Goal: Task Accomplishment & Management: Manage account settings

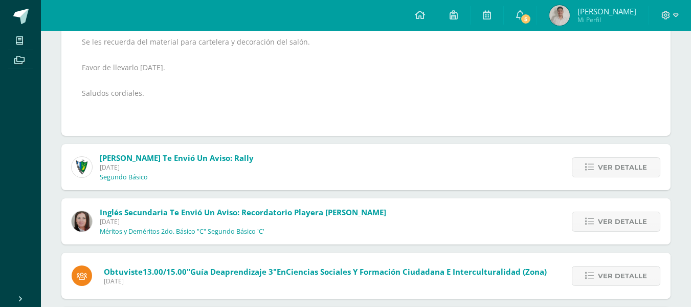
scroll to position [205, 0]
click at [603, 166] on span "Ver detalle" at bounding box center [622, 167] width 49 height 19
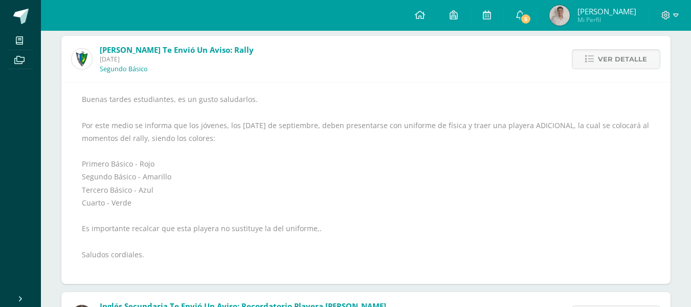
scroll to position [107, 0]
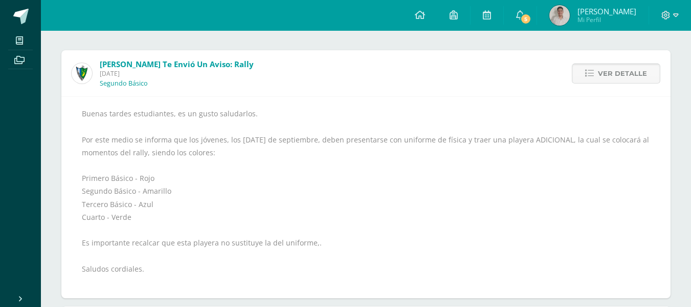
click at [613, 71] on span "Ver detalle" at bounding box center [622, 73] width 49 height 19
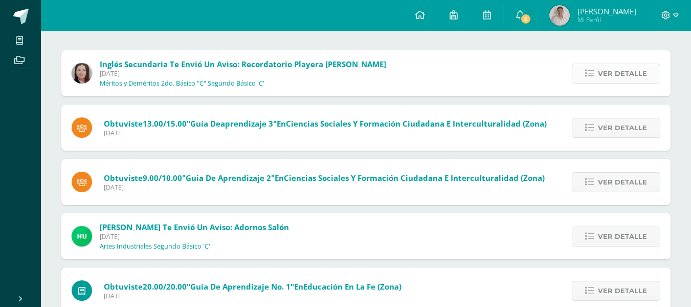
click at [631, 77] on span "Ver detalle" at bounding box center [622, 73] width 49 height 19
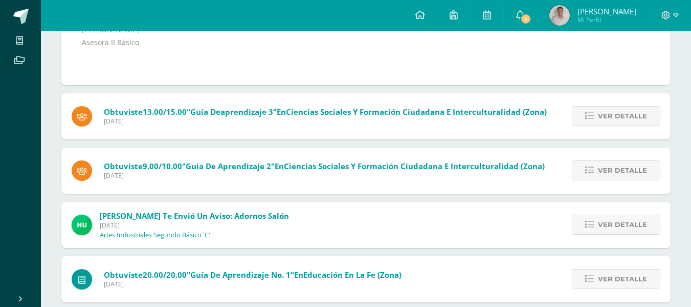
scroll to position [261, 0]
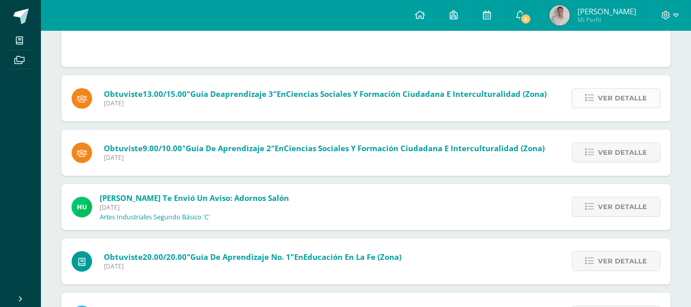
click at [631, 97] on span "Ver detalle" at bounding box center [622, 98] width 49 height 19
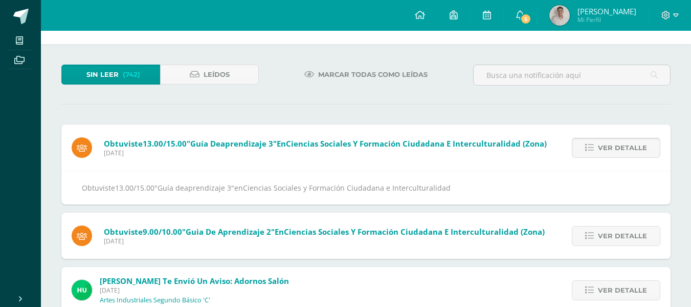
scroll to position [51, 0]
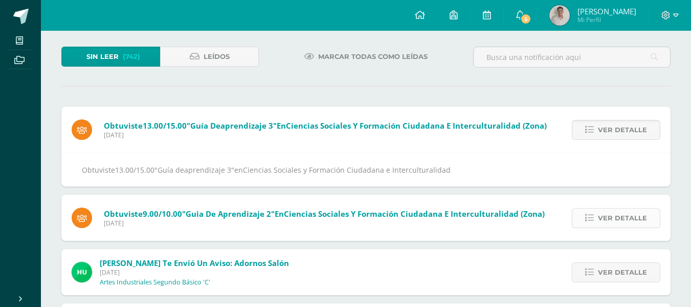
click at [610, 212] on span "Ver detalle" at bounding box center [622, 217] width 49 height 19
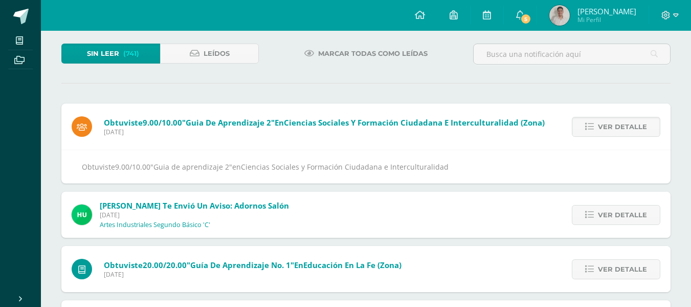
scroll to position [102, 0]
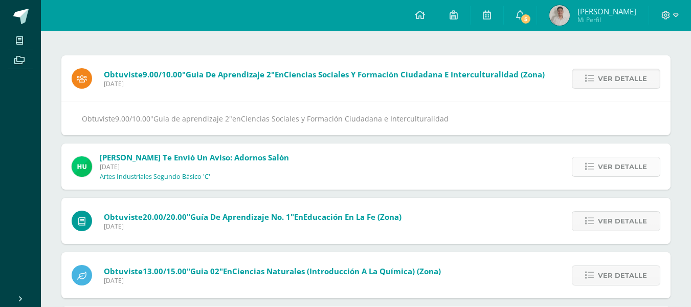
click at [589, 168] on icon at bounding box center [590, 166] width 9 height 9
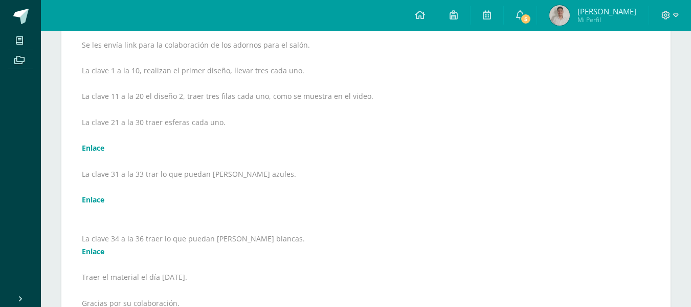
scroll to position [205, 0]
click at [666, 14] on icon at bounding box center [666, 15] width 9 height 9
click at [645, 57] on span "Configuración" at bounding box center [645, 55] width 48 height 10
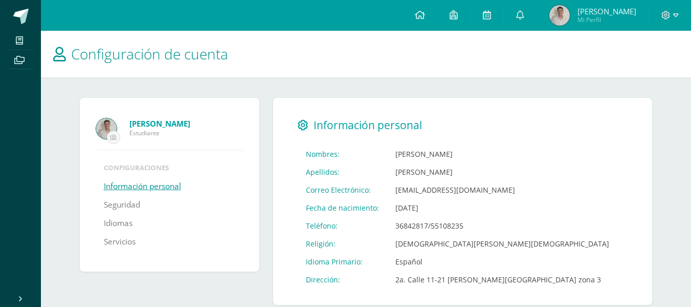
scroll to position [18, 0]
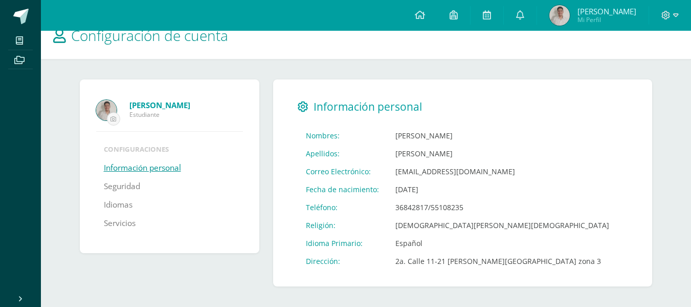
click at [179, 166] on link "Información personal" at bounding box center [142, 168] width 77 height 18
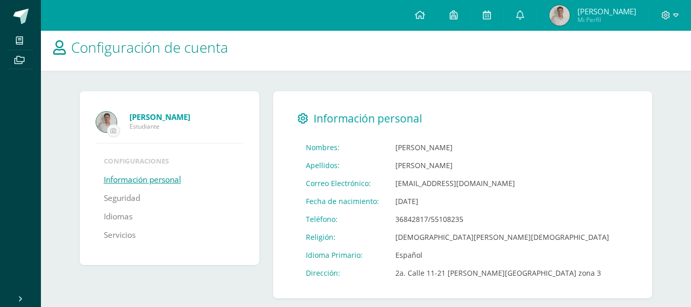
scroll to position [18, 0]
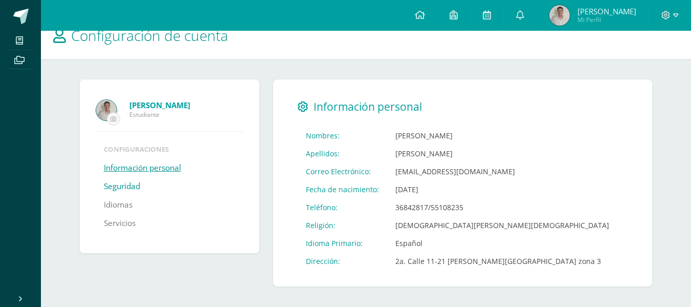
click at [120, 190] on link "Seguridad" at bounding box center [122, 186] width 36 height 18
